Goal: Task Accomplishment & Management: Use online tool/utility

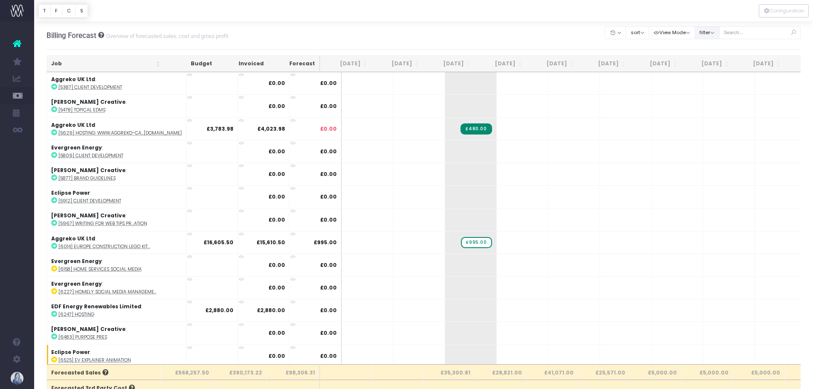
click at [702, 36] on button "filter" at bounding box center [707, 32] width 25 height 13
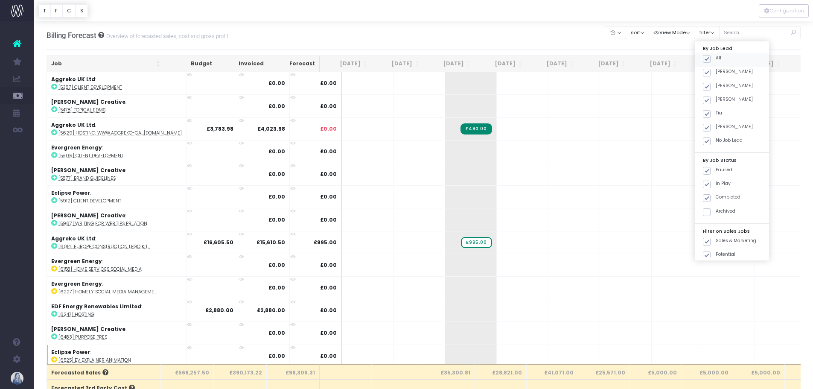
click at [708, 57] on span at bounding box center [707, 59] width 8 height 8
click at [715, 57] on input "All" at bounding box center [718, 58] width 6 height 6
checkbox input "false"
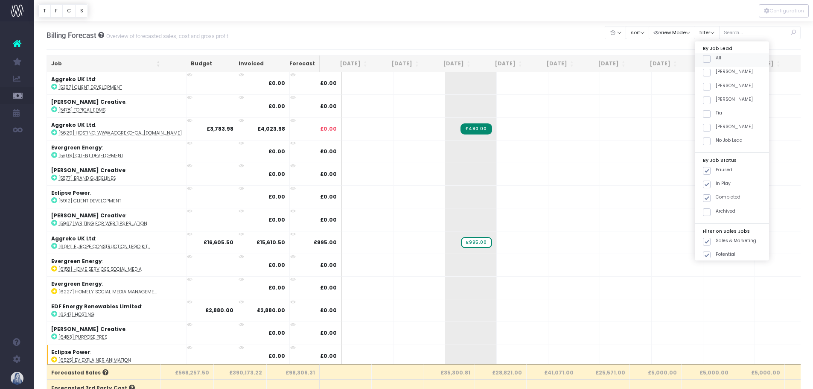
checkbox input "false"
click at [710, 72] on span at bounding box center [707, 73] width 8 height 8
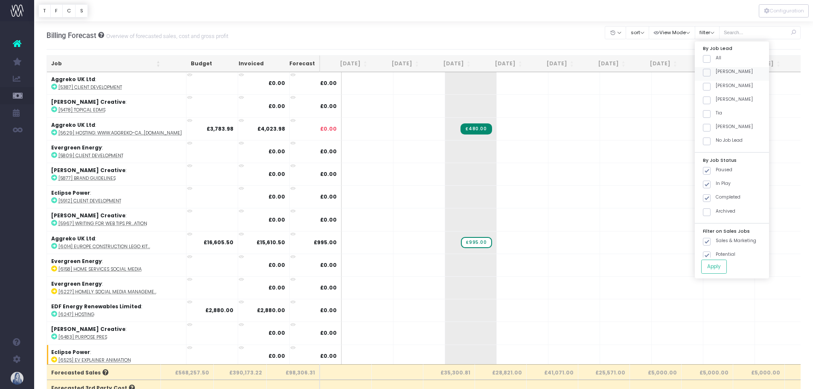
click at [715, 72] on input "[PERSON_NAME]" at bounding box center [718, 71] width 6 height 6
checkbox input "true"
click at [710, 271] on button "Apply" at bounding box center [714, 266] width 26 height 14
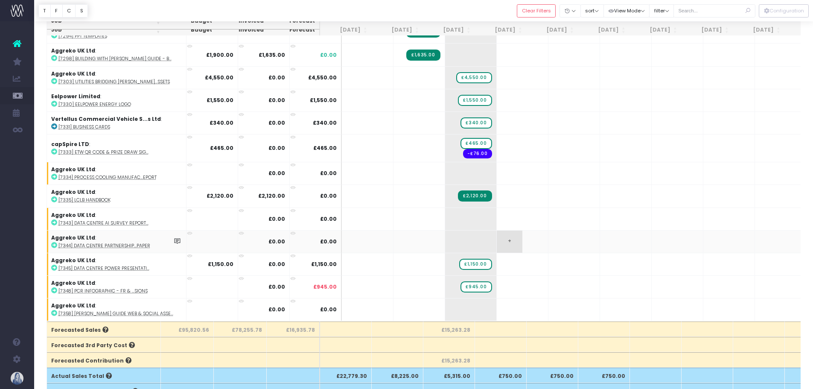
scroll to position [85, 0]
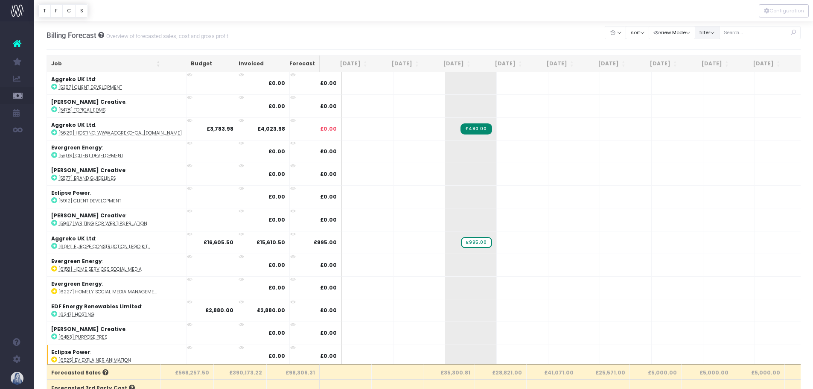
click at [711, 32] on button "filter" at bounding box center [707, 32] width 25 height 13
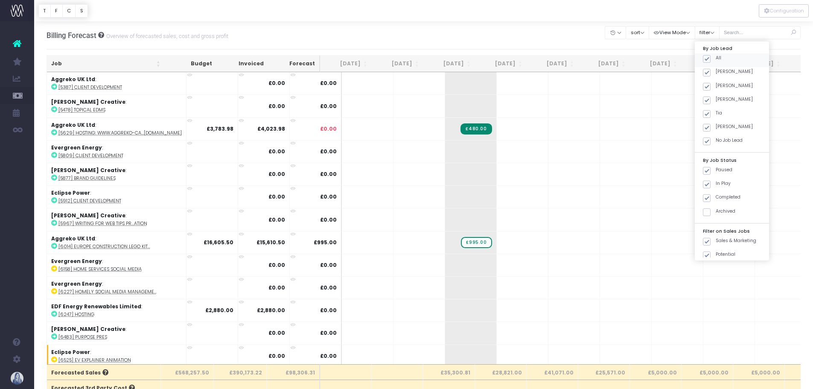
click at [705, 58] on span at bounding box center [707, 59] width 8 height 8
click at [715, 58] on input "All" at bounding box center [718, 58] width 6 height 6
checkbox input "false"
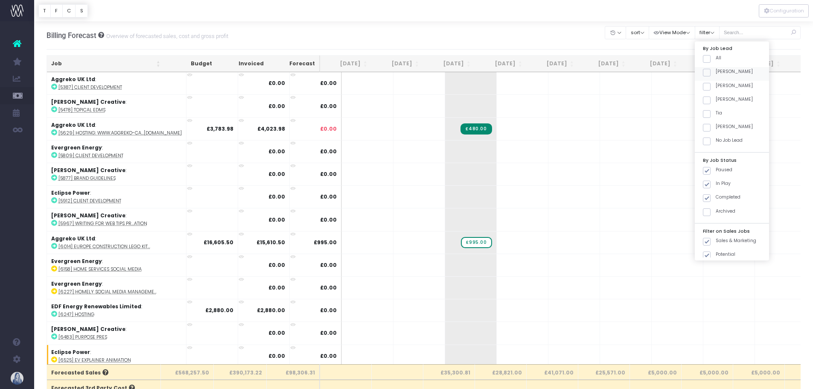
checkbox input "false"
click at [708, 76] on span at bounding box center [707, 73] width 8 height 8
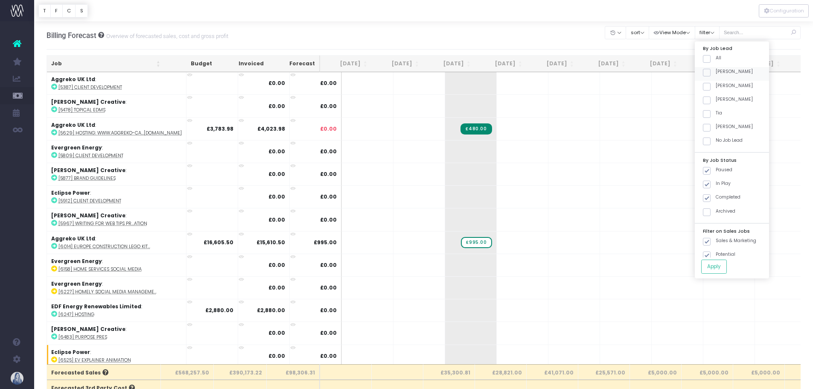
click at [715, 74] on input "[PERSON_NAME]" at bounding box center [718, 71] width 6 height 6
checkbox input "true"
click at [713, 274] on div "By Job Lead All [PERSON_NAME] [PERSON_NAME] [PERSON_NAME] [PERSON_NAME] No Job …" at bounding box center [732, 159] width 74 height 237
click at [713, 269] on button "Apply" at bounding box center [714, 266] width 26 height 14
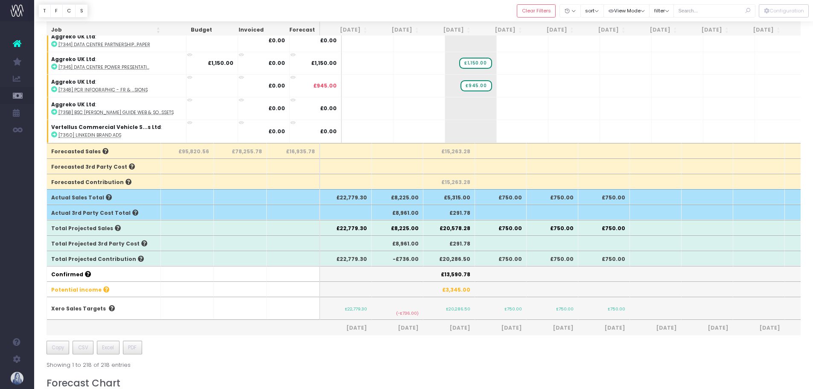
scroll to position [128, 0]
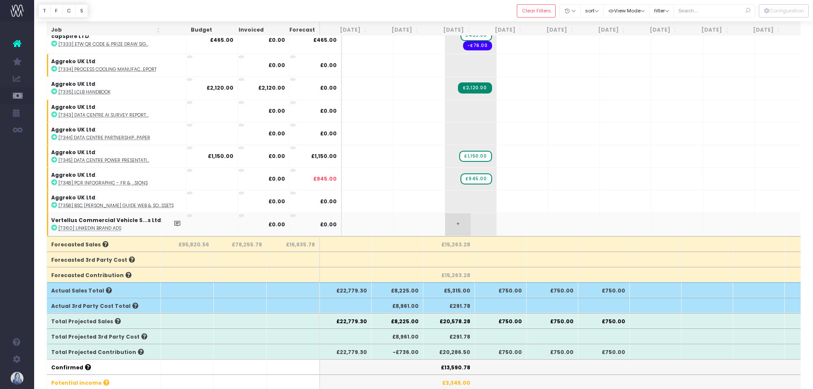
click at [445, 213] on span "+" at bounding box center [458, 224] width 26 height 22
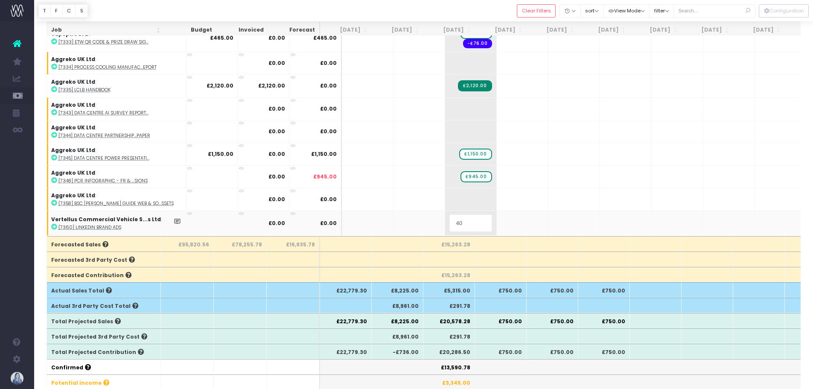
type input "405"
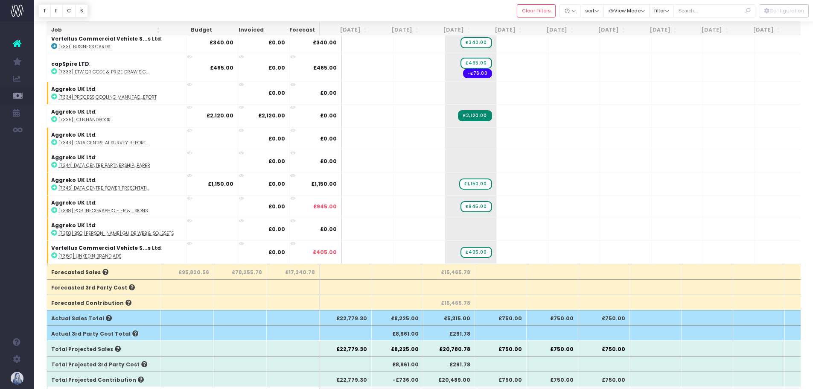
scroll to position [85, 0]
